Goal: Check status

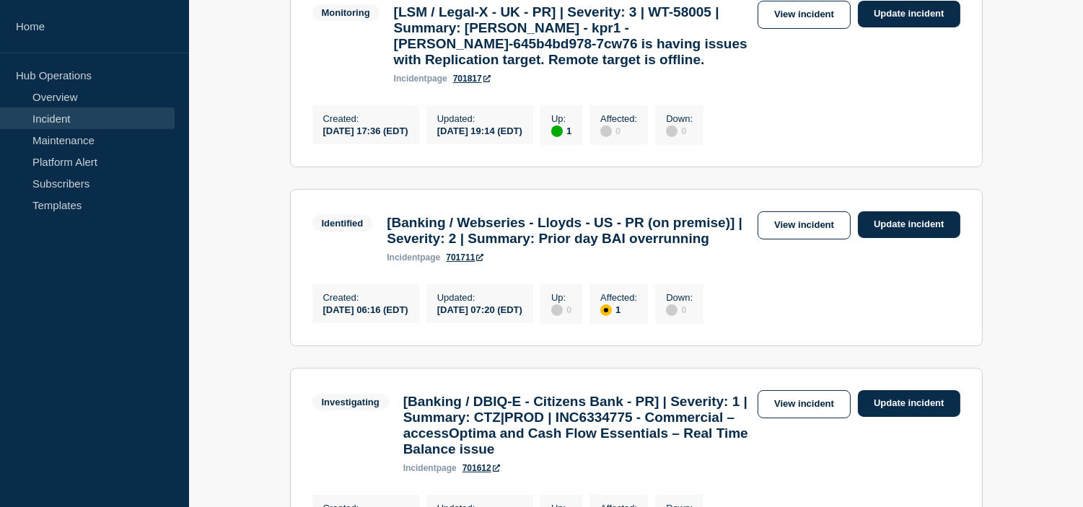
scroll to position [400, 0]
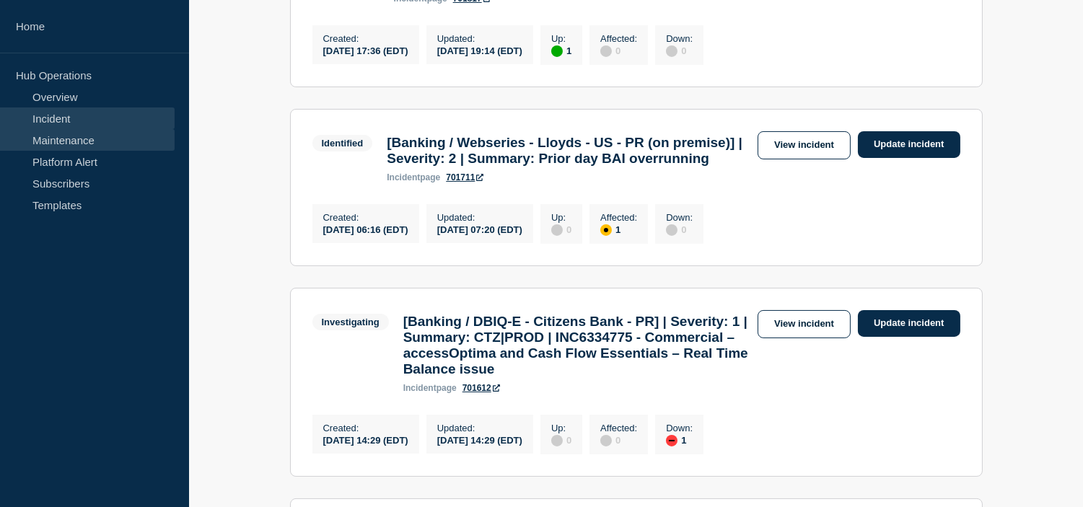
click at [50, 141] on link "Maintenance" at bounding box center [87, 140] width 175 height 22
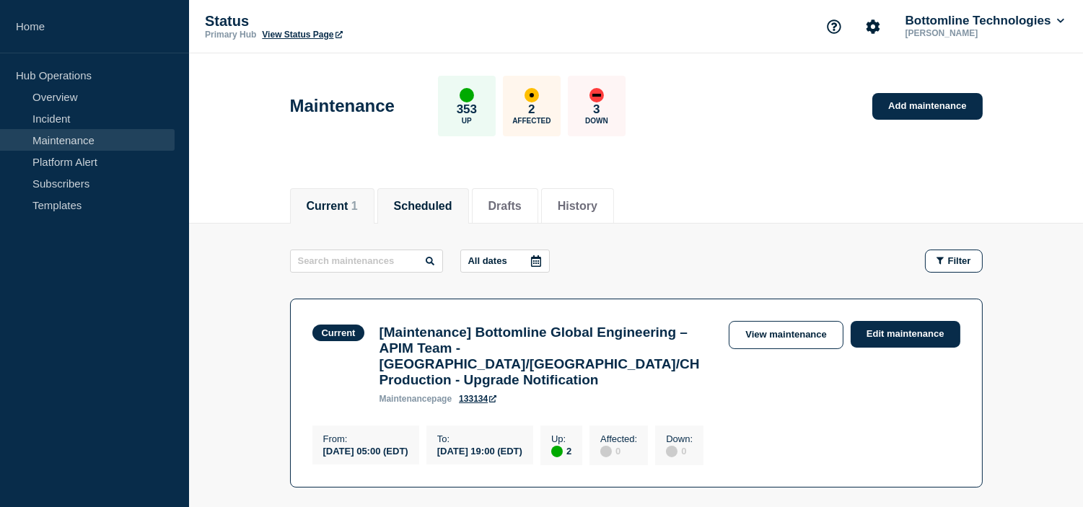
click at [423, 200] on button "Scheduled" at bounding box center [423, 206] width 58 height 13
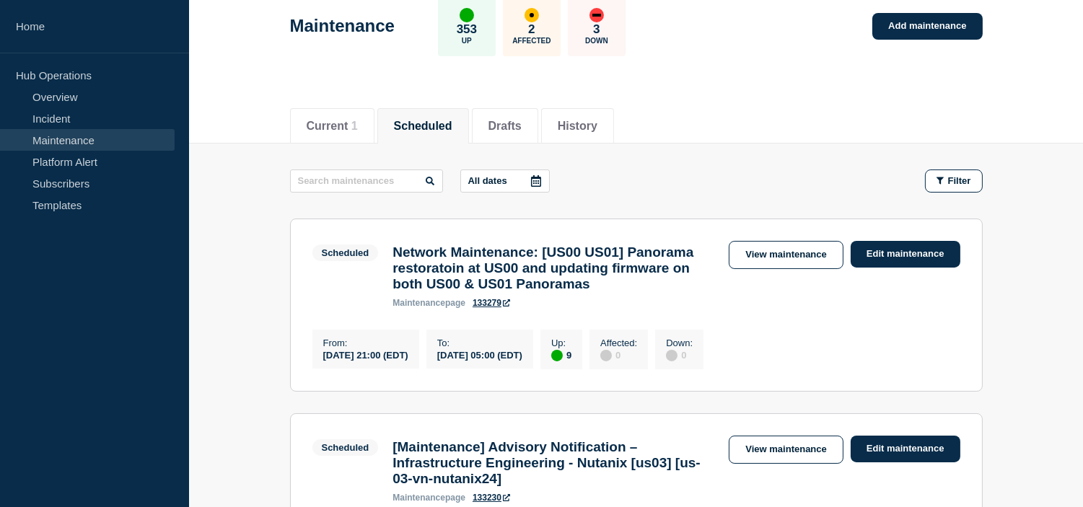
scroll to position [240, 0]
